Goal: Information Seeking & Learning: Find specific page/section

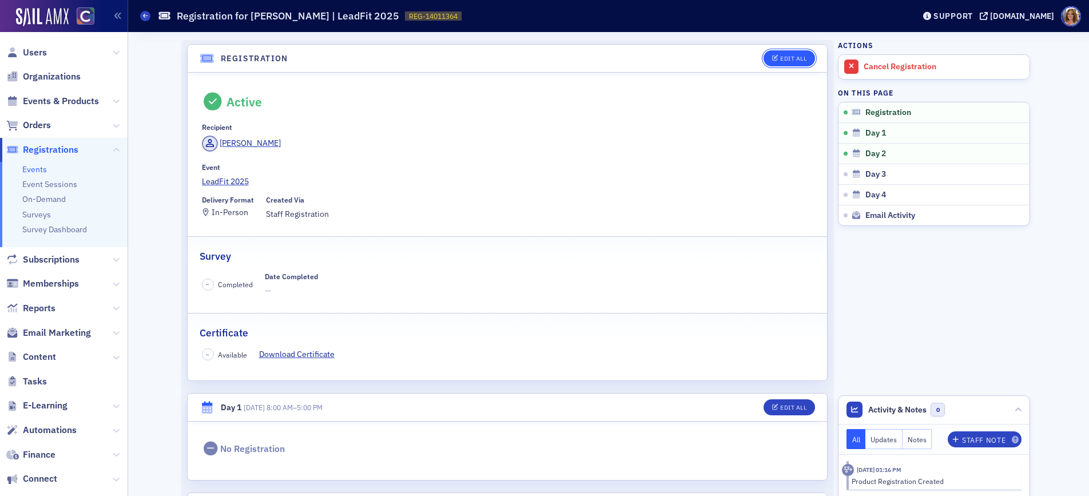
click at [795, 59] on div "Edit All" at bounding box center [793, 58] width 26 height 6
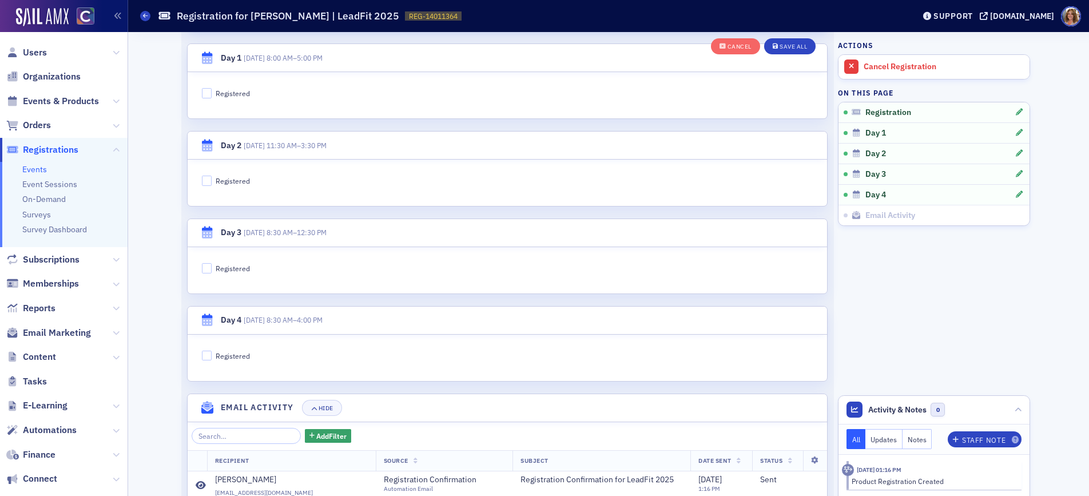
scroll to position [389, 0]
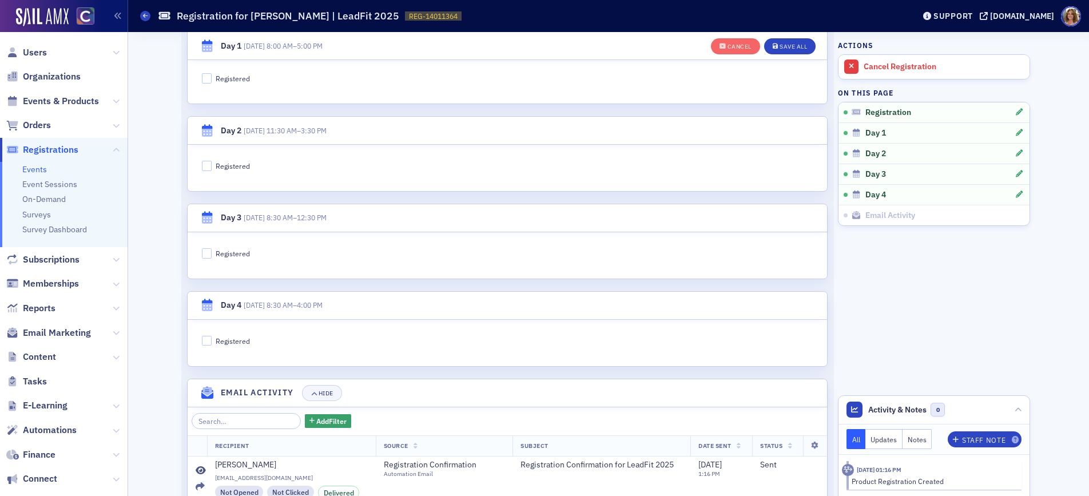
click at [224, 254] on div "Registered" at bounding box center [233, 254] width 34 height 10
click at [212, 254] on input "Registered" at bounding box center [207, 253] width 10 height 10
checkbox input "true"
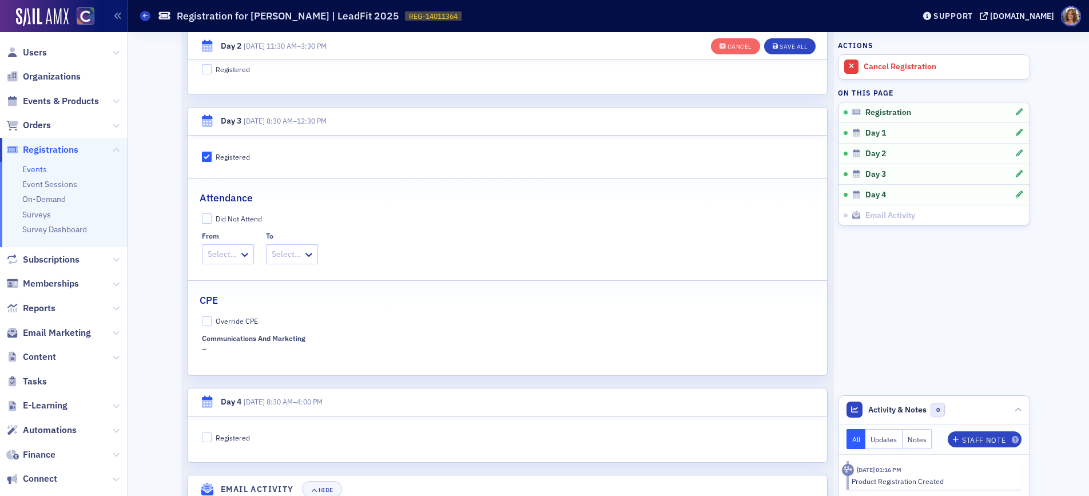
scroll to position [488, 0]
click at [246, 251] on icon at bounding box center [244, 253] width 7 height 4
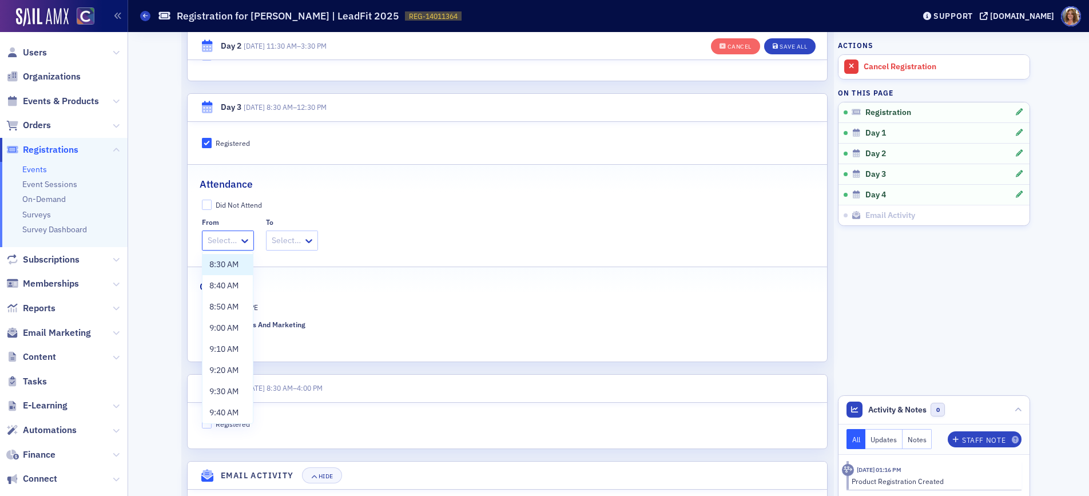
scroll to position [501, 0]
click at [233, 265] on span "8:30 AM" at bounding box center [223, 265] width 29 height 12
click at [321, 240] on icon at bounding box center [319, 241] width 7 height 4
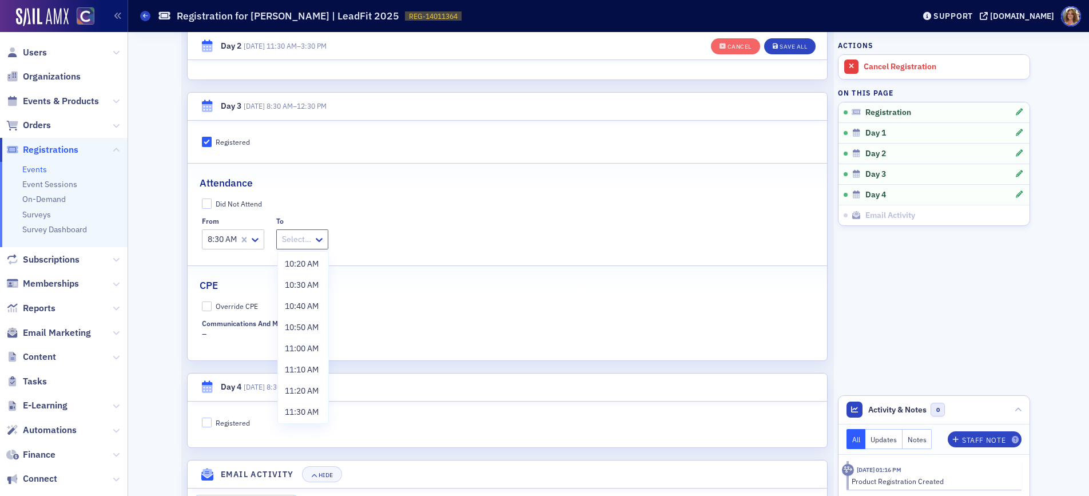
scroll to position [362, 0]
click at [304, 408] on span "12:30 PM" at bounding box center [301, 410] width 33 height 12
click at [207, 308] on input "Override CPE" at bounding box center [207, 307] width 10 height 10
checkbox input "true"
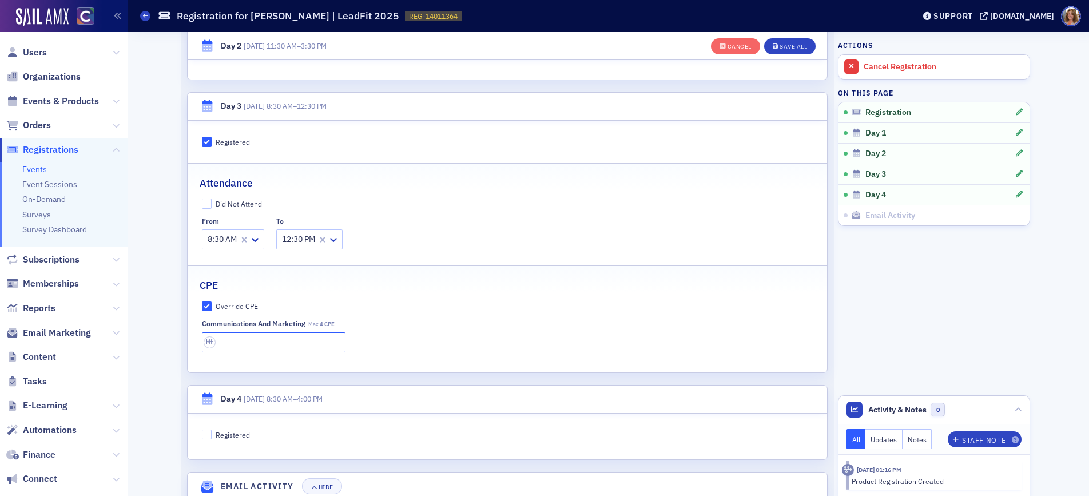
click at [248, 343] on input "text" at bounding box center [274, 342] width 144 height 20
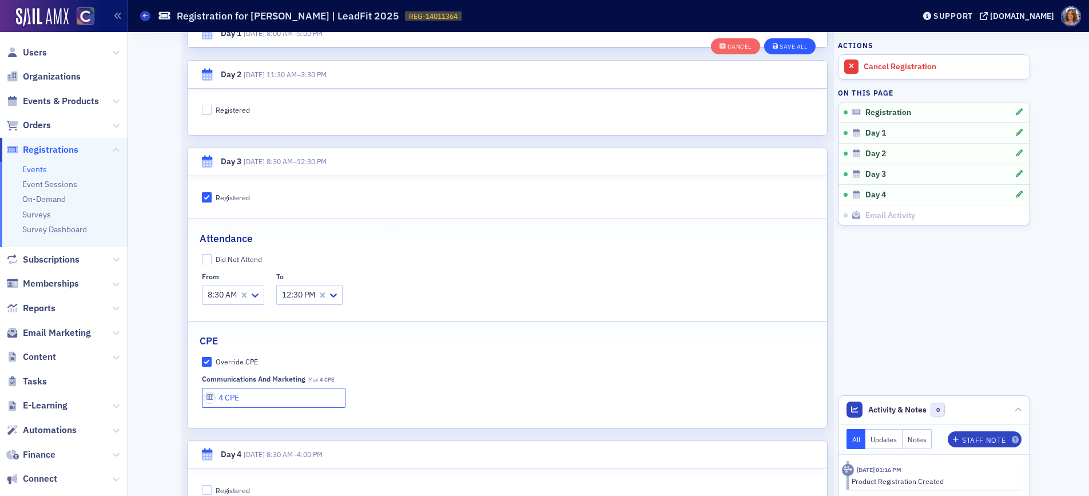
scroll to position [445, 0]
type input "4 CPE"
click at [792, 45] on div "Save All" at bounding box center [793, 46] width 27 height 6
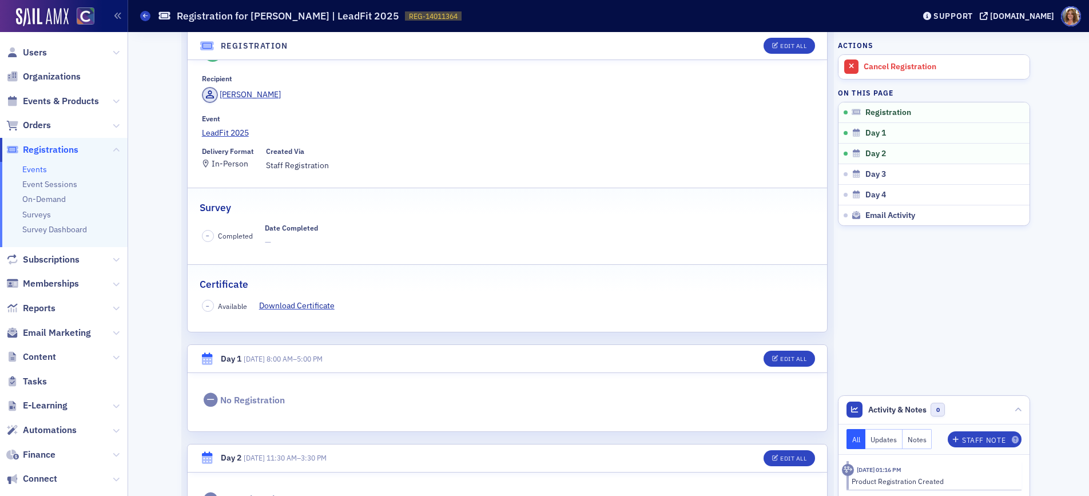
scroll to position [0, 0]
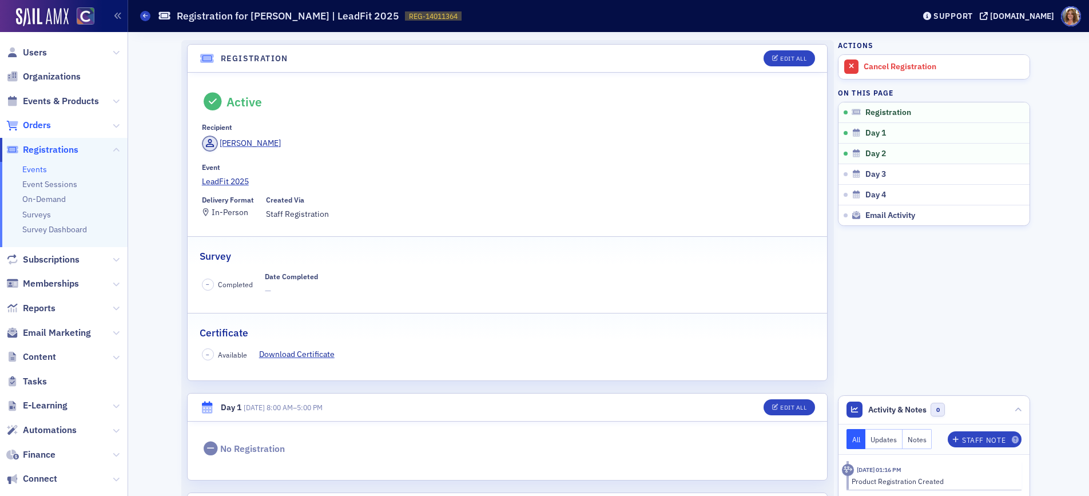
click at [41, 125] on span "Orders" at bounding box center [37, 125] width 28 height 13
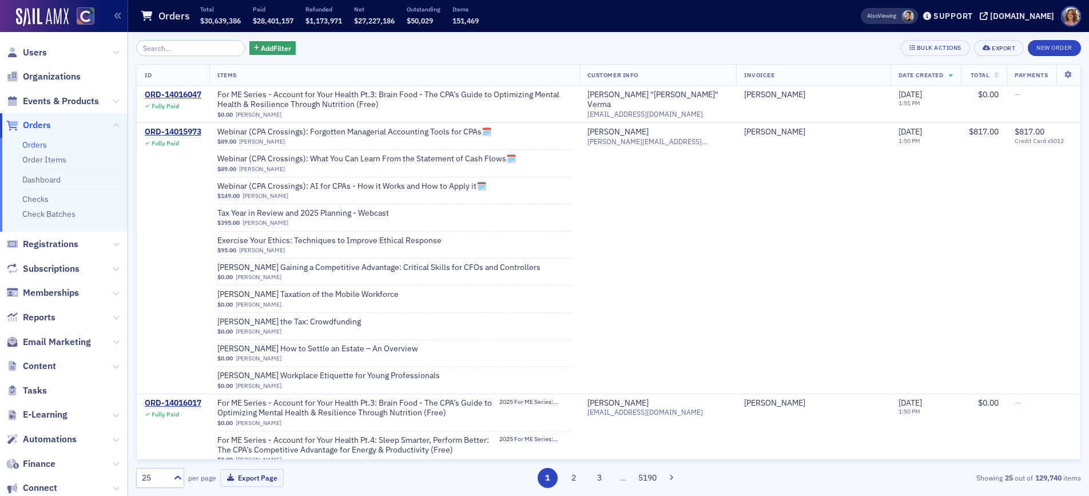
click at [205, 47] on input "search" at bounding box center [190, 48] width 109 height 16
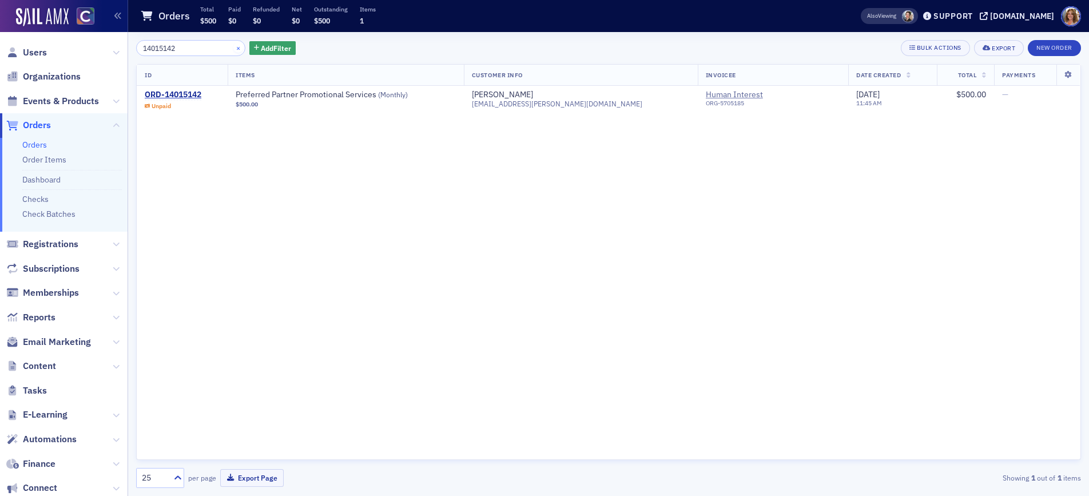
type input "14015142"
click at [233, 46] on button "×" at bounding box center [238, 47] width 10 height 10
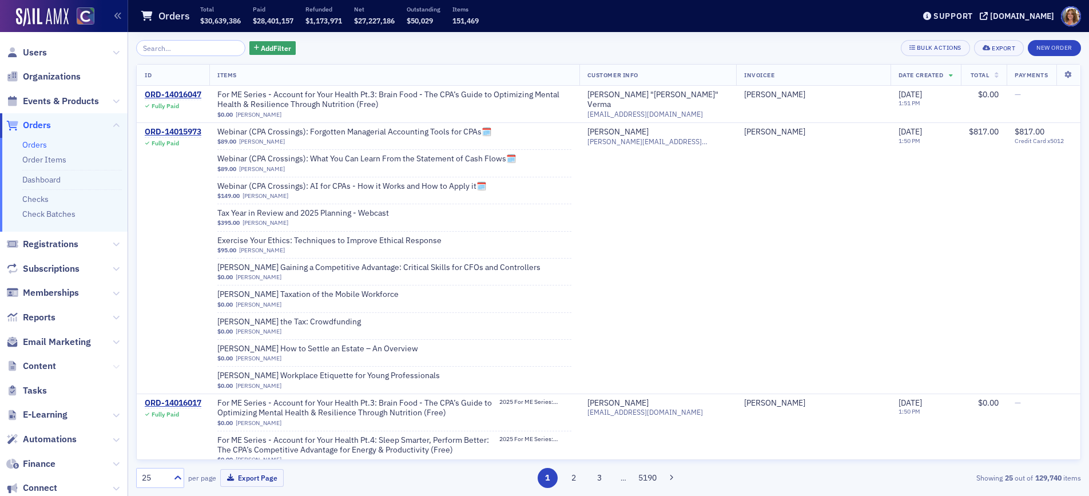
click at [114, 366] on icon at bounding box center [116, 366] width 7 height 7
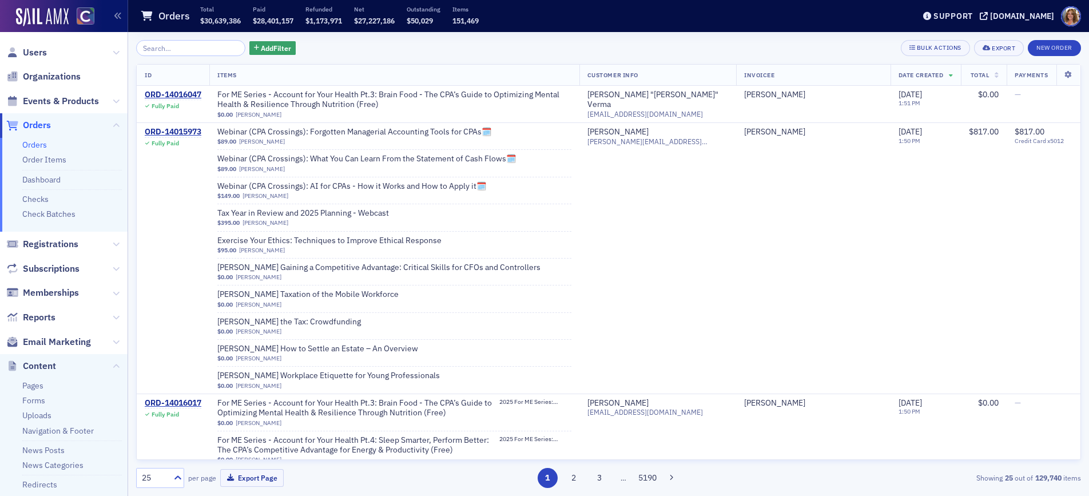
drag, startPoint x: 44, startPoint y: 416, endPoint x: 54, endPoint y: 415, distance: 9.8
click at [45, 416] on link "Uploads" at bounding box center [36, 415] width 29 height 10
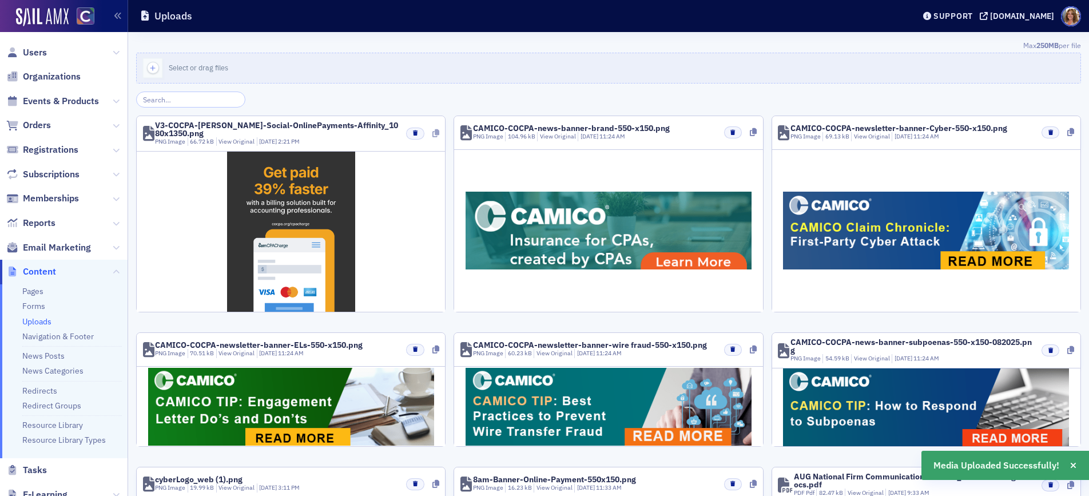
click at [438, 133] on icon at bounding box center [436, 133] width 7 height 8
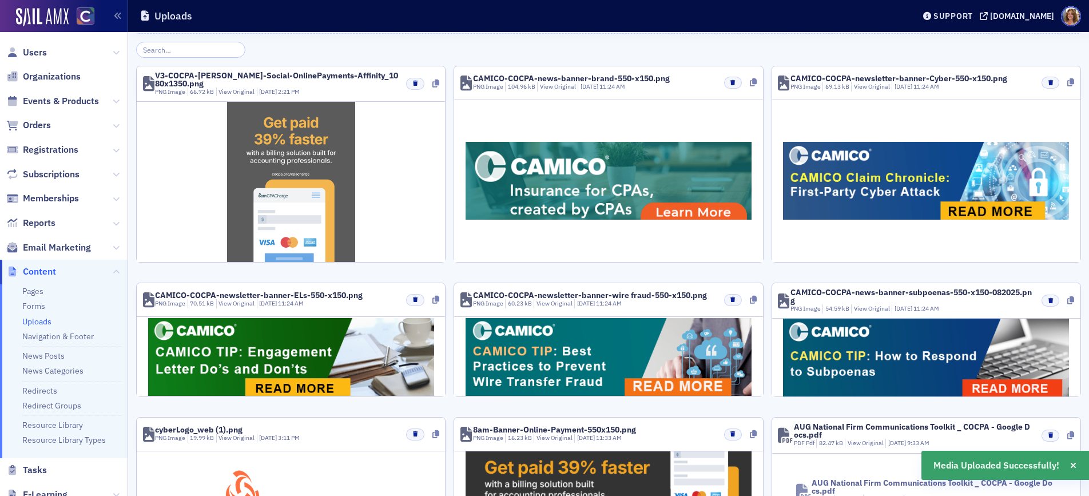
scroll to position [49, 0]
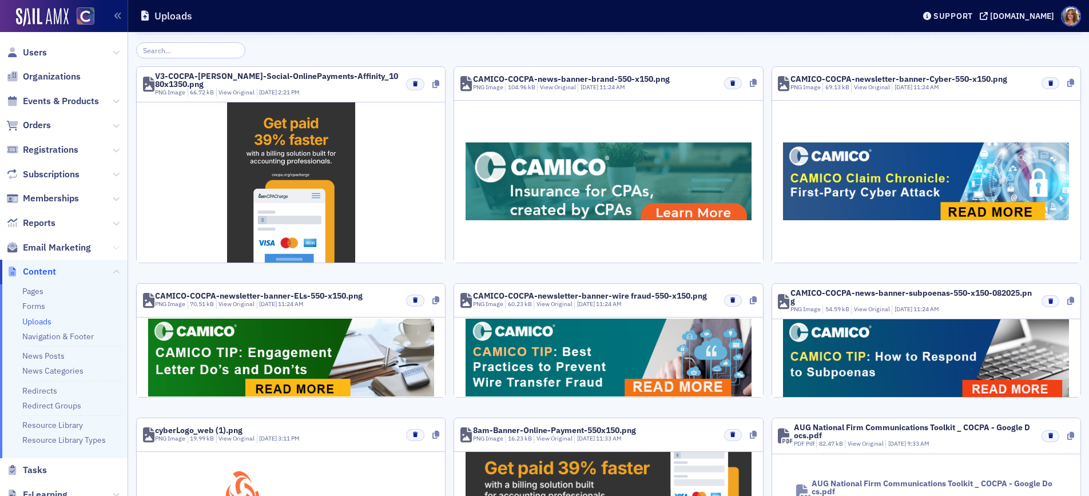
click at [116, 247] on icon at bounding box center [116, 247] width 7 height 7
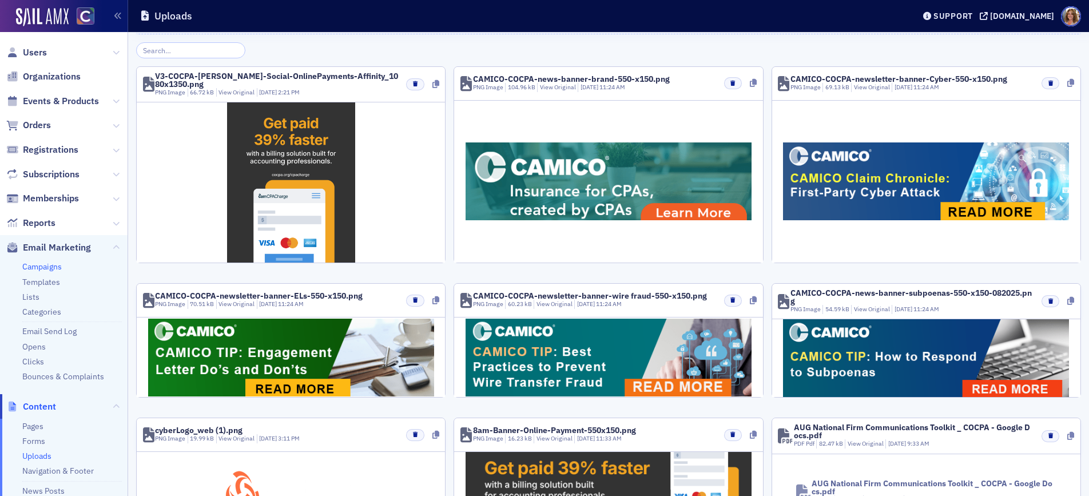
click at [52, 265] on link "Campaigns" at bounding box center [41, 266] width 39 height 10
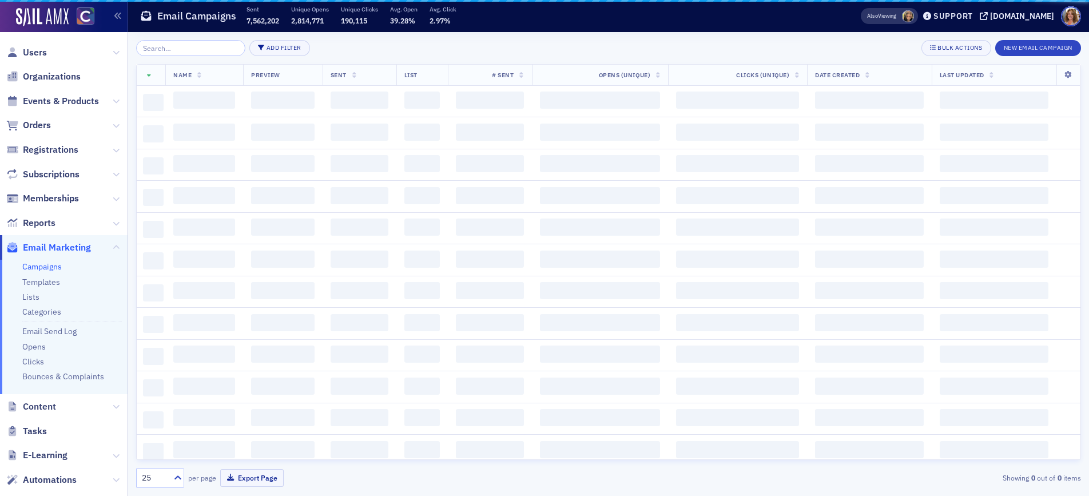
scroll to position [19, 0]
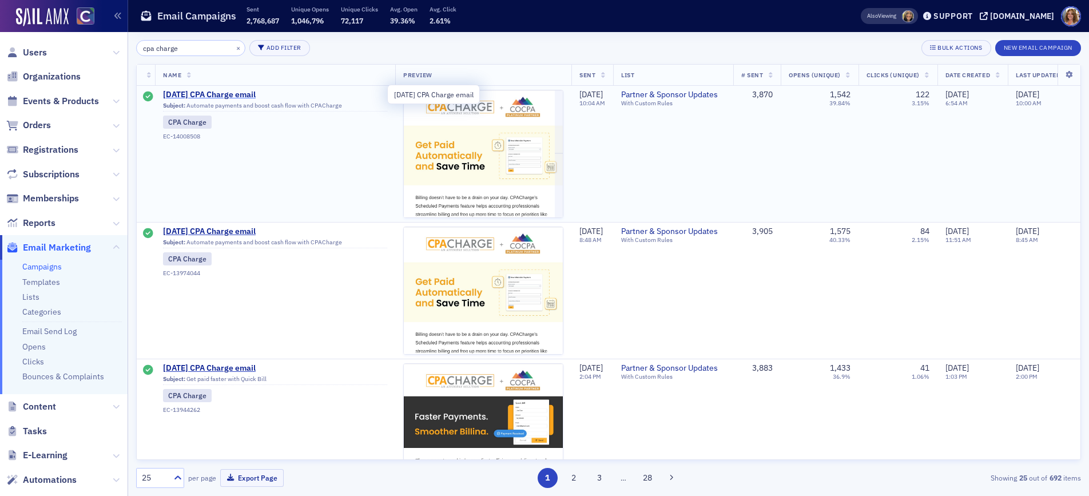
type input "cpa charge"
click at [232, 93] on span "[DATE] CPA Charge email" at bounding box center [275, 95] width 224 height 10
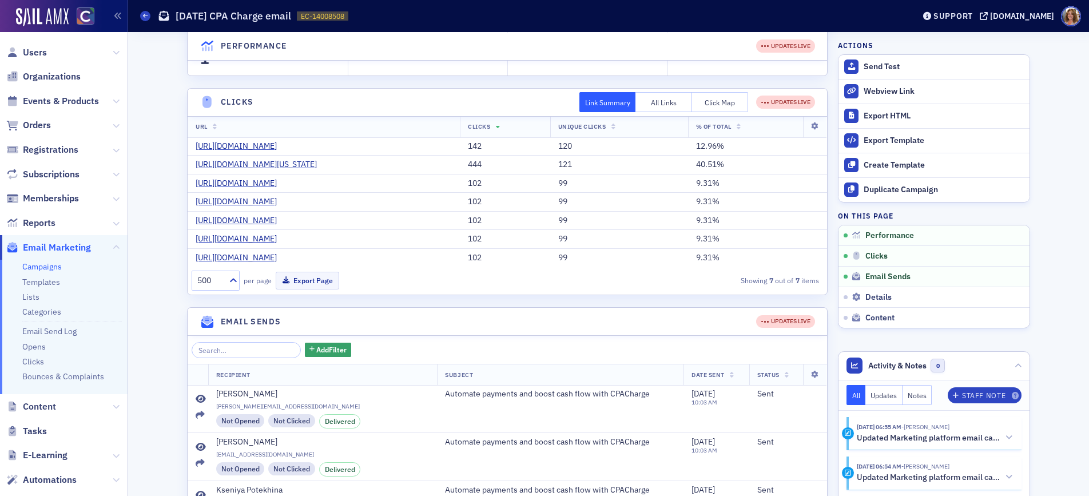
scroll to position [219, 0]
click at [320, 279] on button "Export Page" at bounding box center [308, 279] width 64 height 18
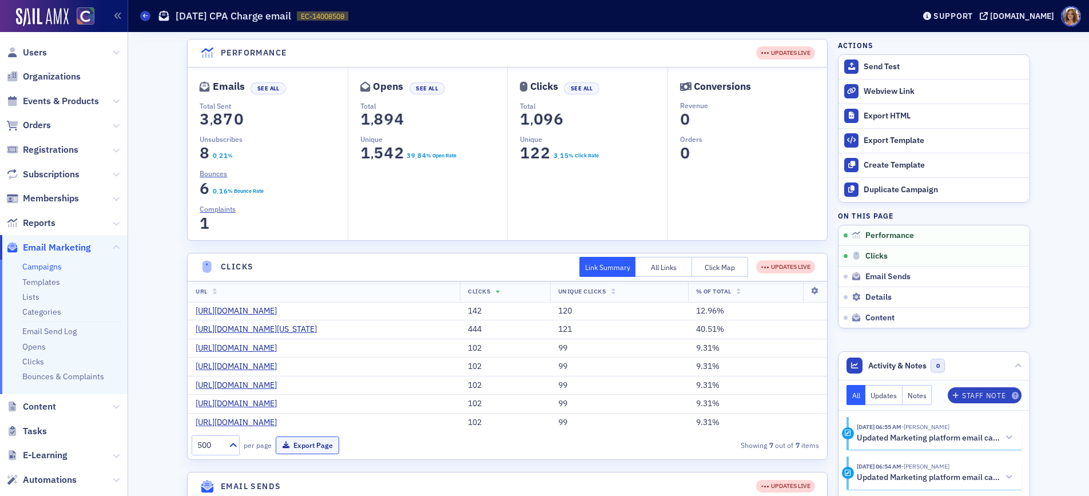
scroll to position [0, 0]
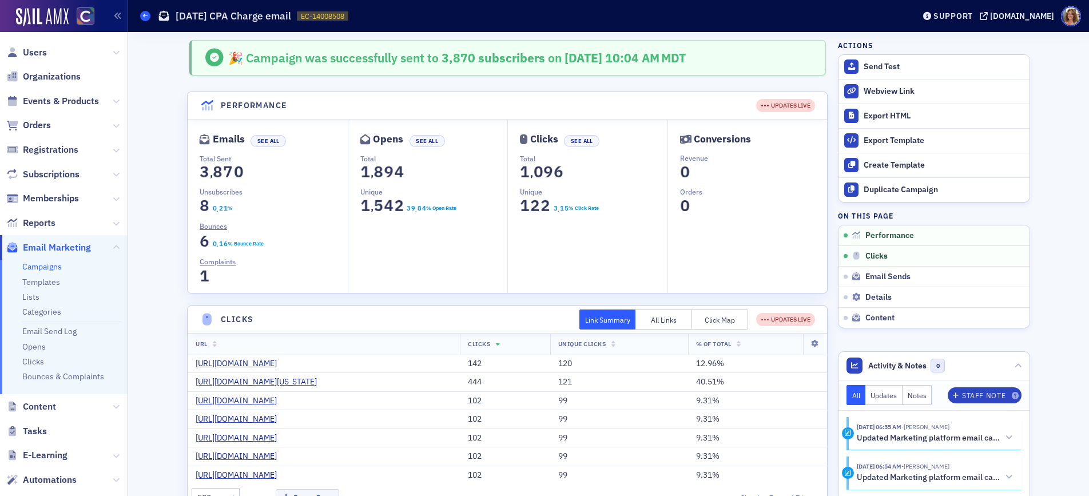
click at [145, 14] on icon at bounding box center [145, 15] width 5 height 5
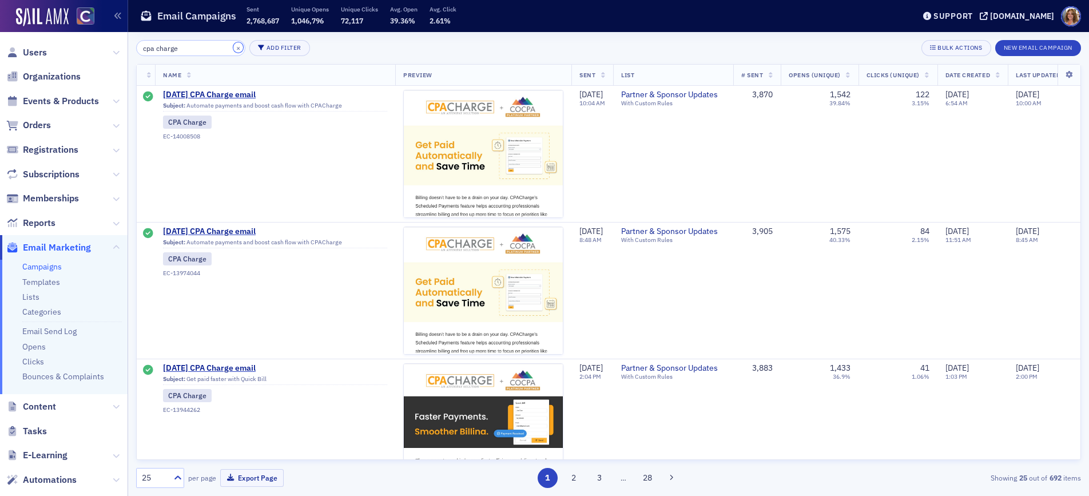
drag, startPoint x: 222, startPoint y: 47, endPoint x: 169, endPoint y: 43, distance: 52.7
click at [233, 47] on button "×" at bounding box center [238, 47] width 10 height 10
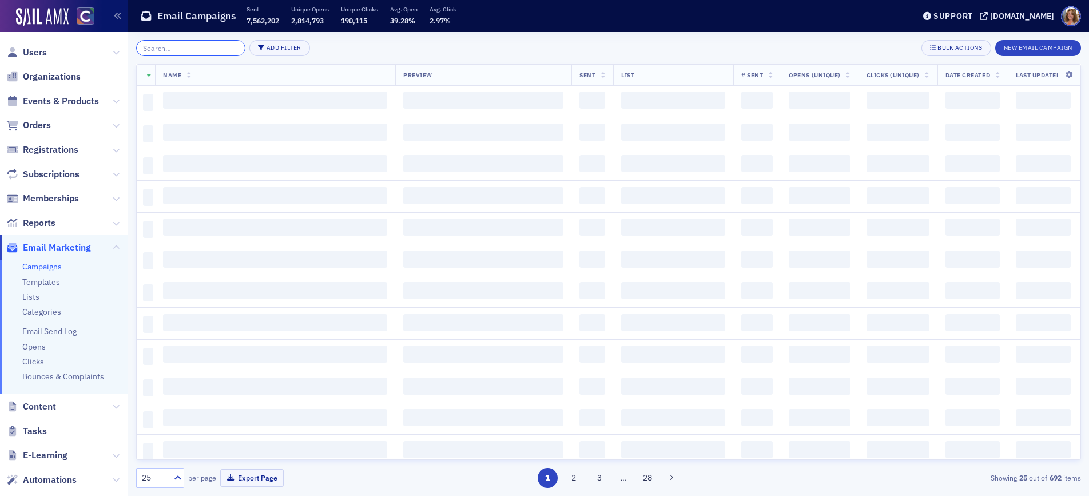
click at [169, 45] on input "search" at bounding box center [190, 48] width 109 height 16
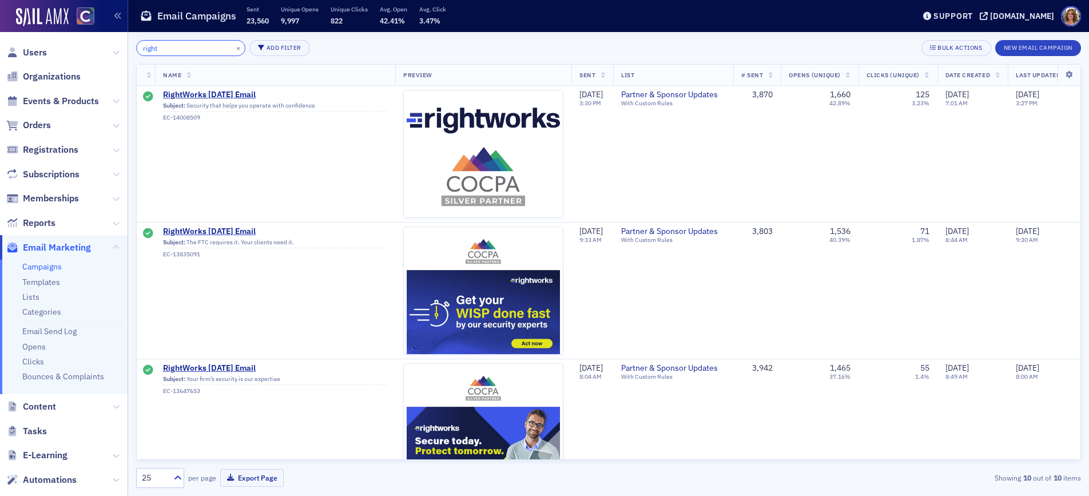
type input "right"
click at [240, 92] on span "RightWorks [DATE] Email" at bounding box center [275, 95] width 224 height 10
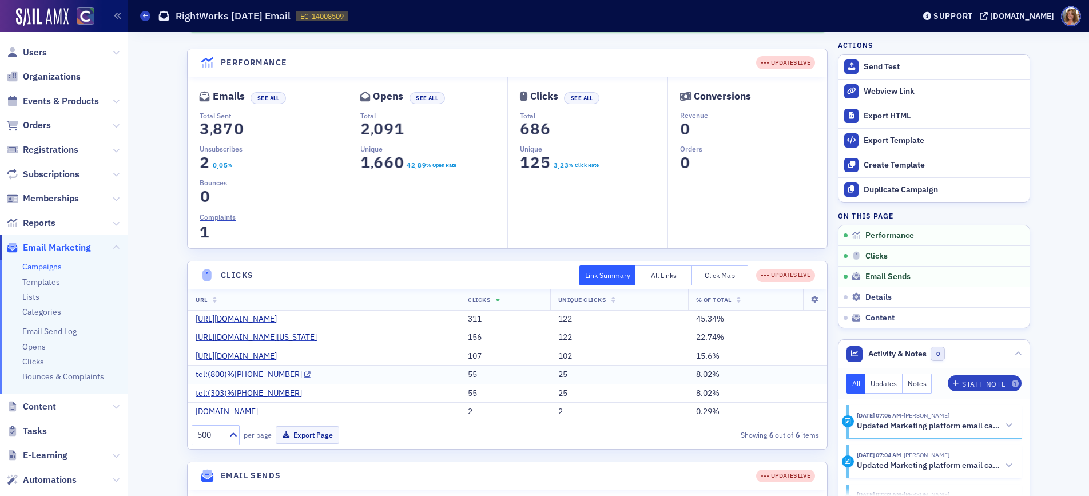
scroll to position [88, 0]
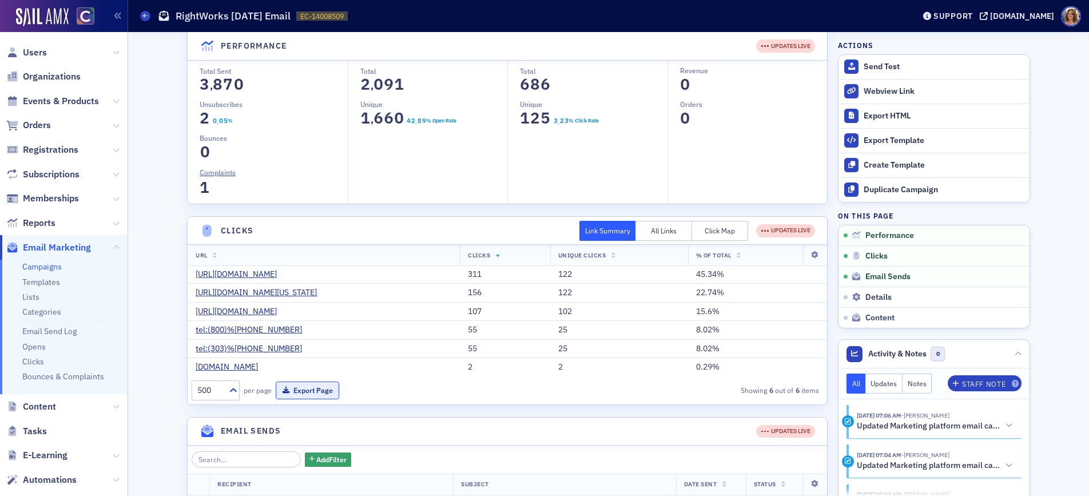
click at [309, 388] on button "Export Page" at bounding box center [308, 391] width 64 height 18
